Goal: Transaction & Acquisition: Purchase product/service

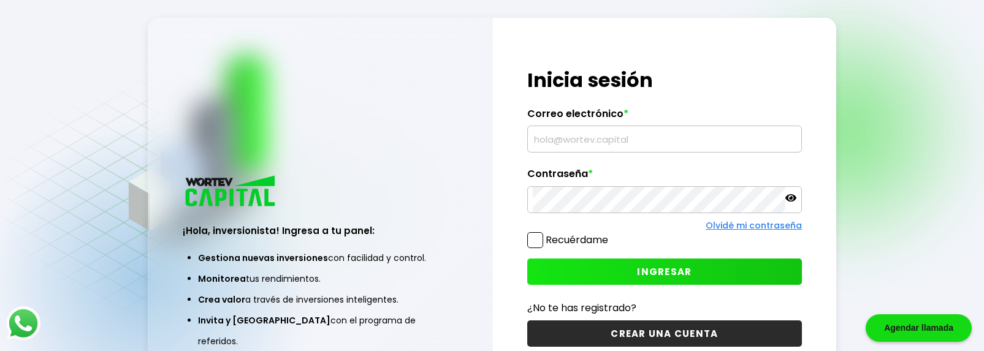
click at [587, 134] on input "text" at bounding box center [665, 139] width 264 height 26
click at [631, 142] on input "text" at bounding box center [665, 139] width 264 height 26
type input "[EMAIL_ADDRESS][DOMAIN_NAME]"
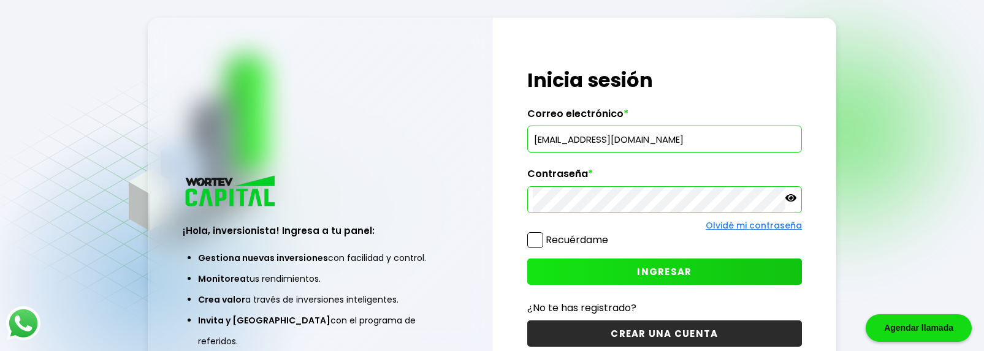
click at [693, 267] on button "INGRESAR" at bounding box center [664, 272] width 275 height 26
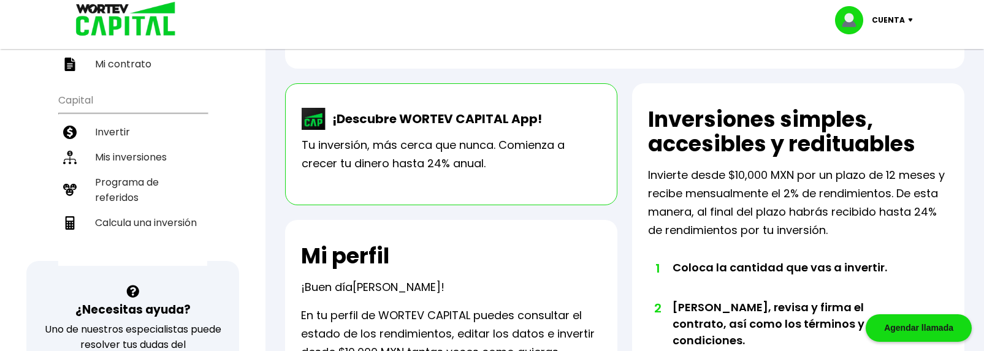
scroll to position [259, 0]
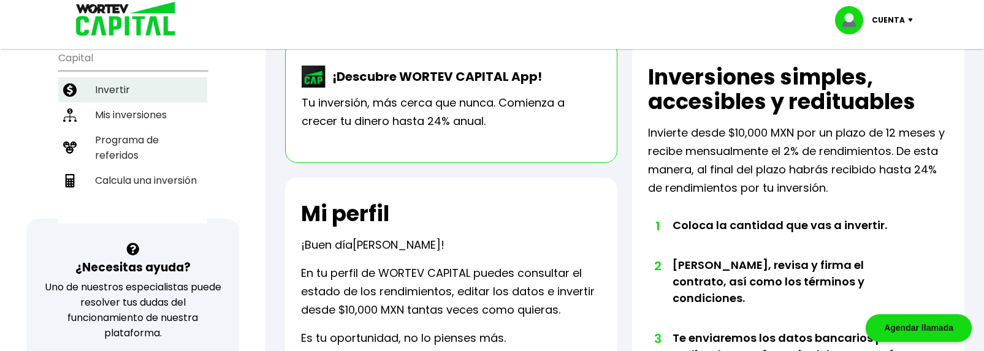
click at [113, 92] on li "Invertir" at bounding box center [132, 89] width 149 height 25
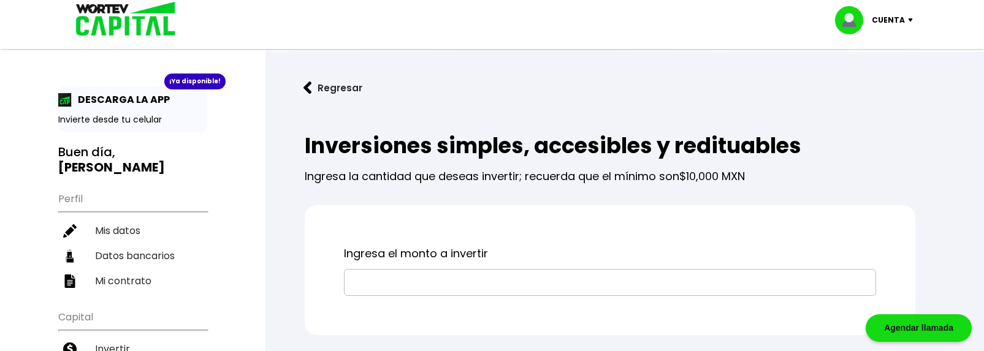
drag, startPoint x: 982, startPoint y: 77, endPoint x: 997, endPoint y: 172, distance: 96.1
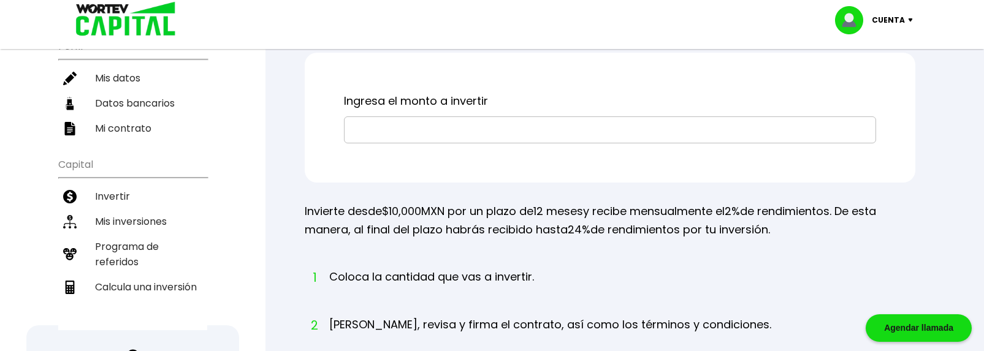
scroll to position [159, 0]
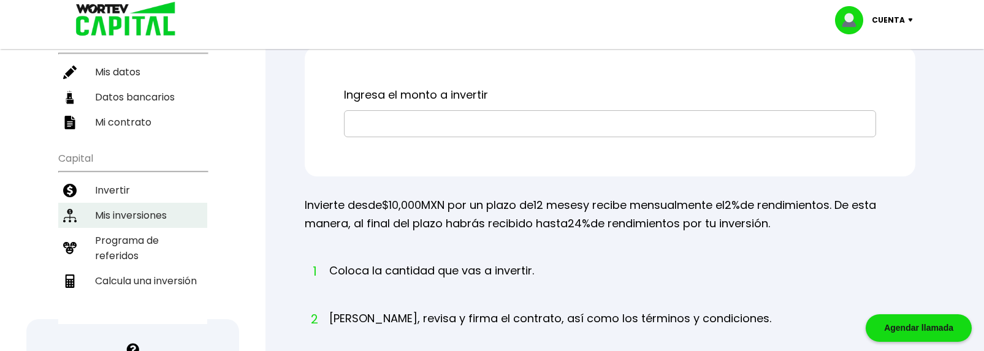
click at [154, 210] on li "Mis inversiones" at bounding box center [132, 215] width 149 height 25
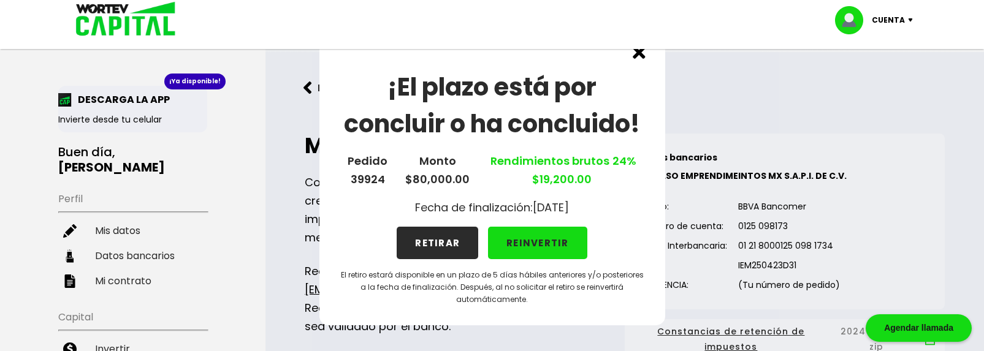
click at [641, 55] on img at bounding box center [638, 52] width 13 height 13
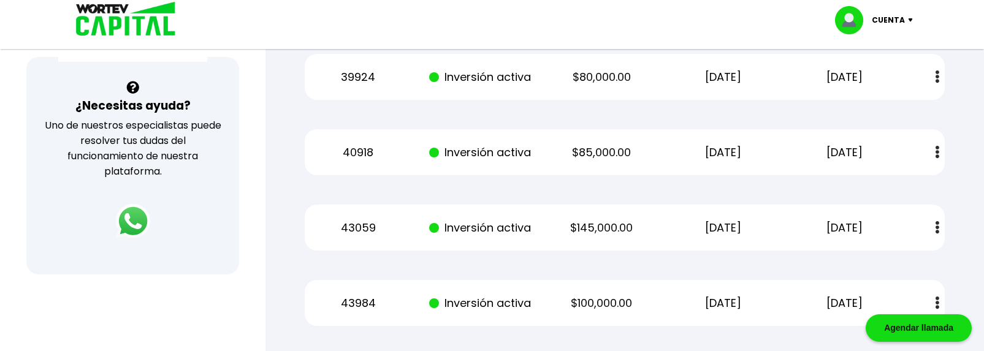
scroll to position [418, 0]
